Goal: Task Accomplishment & Management: Manage account settings

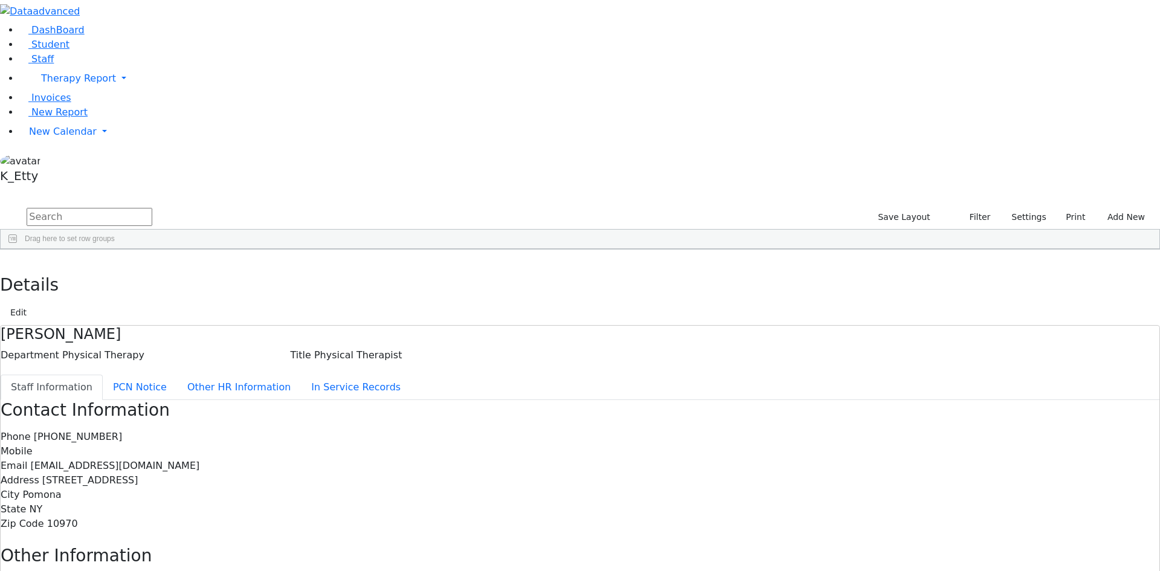
click at [414, 32] on div "DashBoard Student Staff Therapy Report Student Old Calendar Report K_Etty" at bounding box center [580, 346] width 1160 height 692
click at [152, 208] on input "text" at bounding box center [90, 217] width 126 height 18
type input "greenste"
click at [425, 286] on div "[PHONE_NUMBER]" at bounding box center [388, 294] width 71 height 17
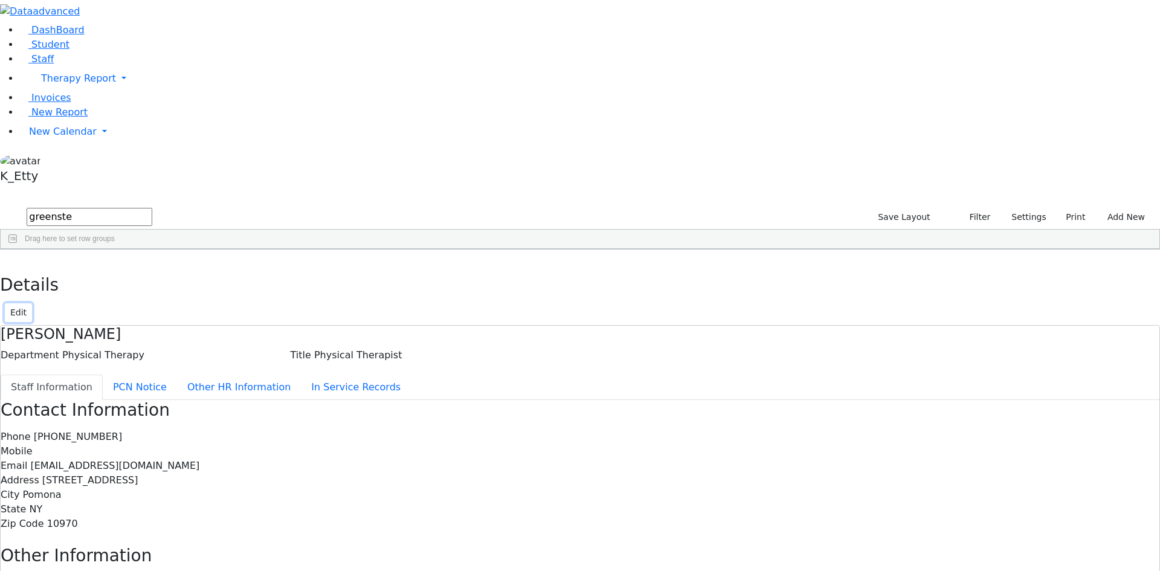
click at [32, 303] on button "Edit" at bounding box center [18, 312] width 27 height 19
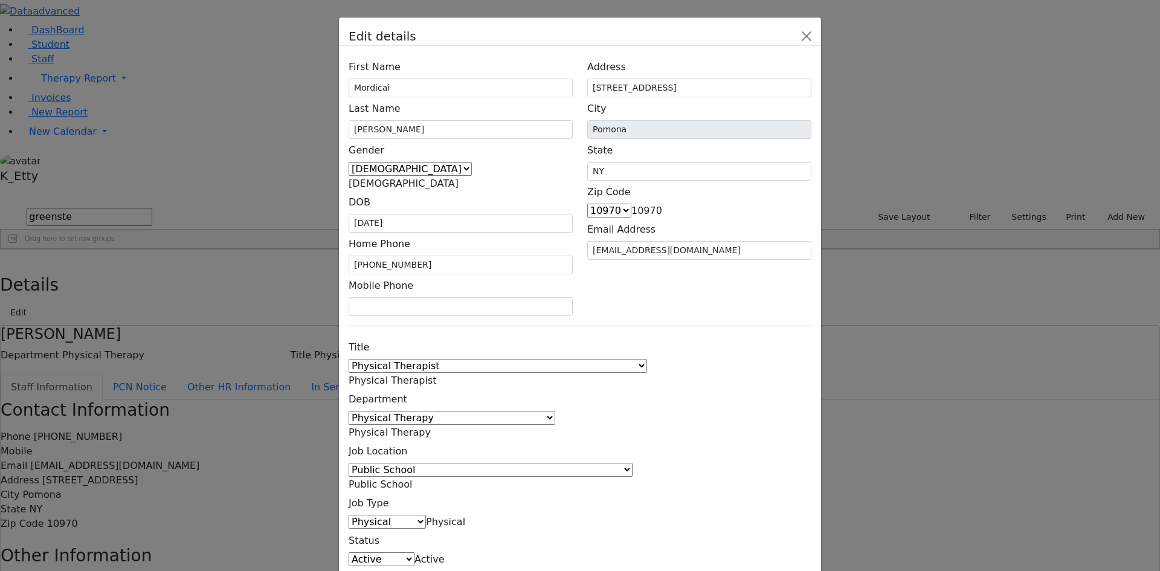
click at [445, 553] on span "Active" at bounding box center [429, 558] width 30 height 11
select select "Inactive"
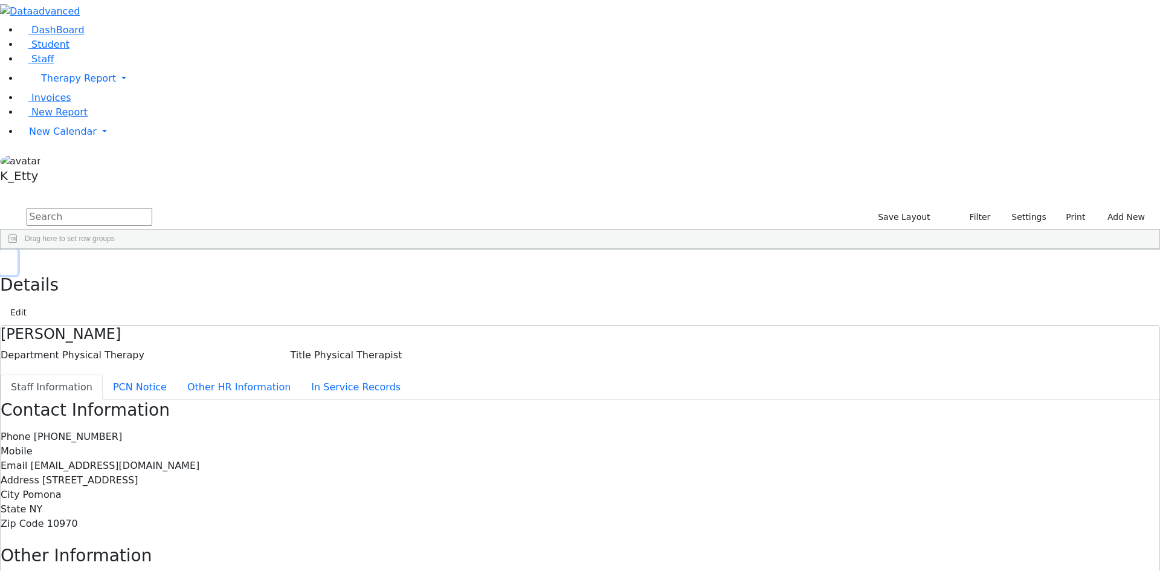
click at [18, 250] on button "button" at bounding box center [9, 262] width 18 height 25
